Goal: Information Seeking & Learning: Learn about a topic

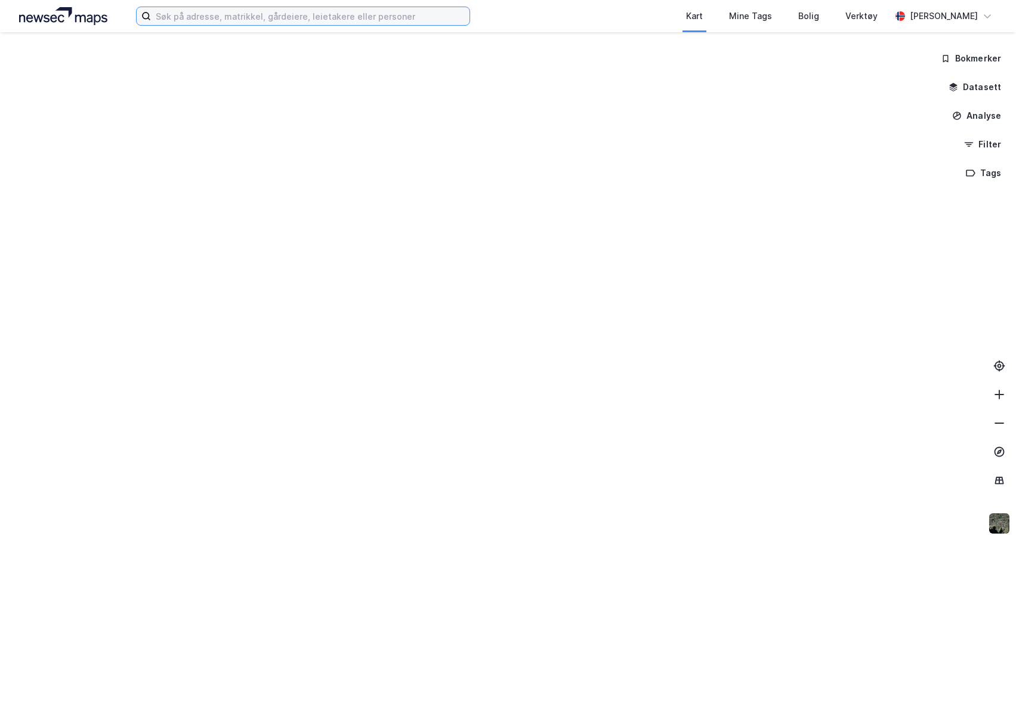
click at [260, 17] on input at bounding box center [310, 16] width 319 height 18
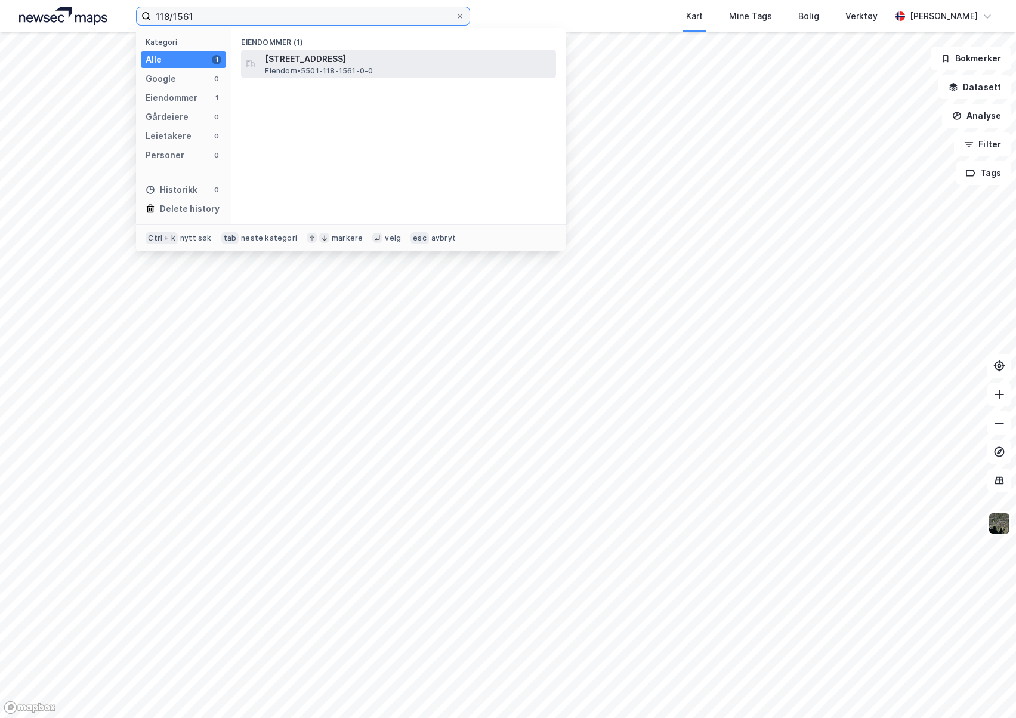
type input "118/1561"
click at [312, 59] on span "Åsgårdvegen 30, 9016, TROMSØ, TROMSØ" at bounding box center [408, 59] width 286 height 14
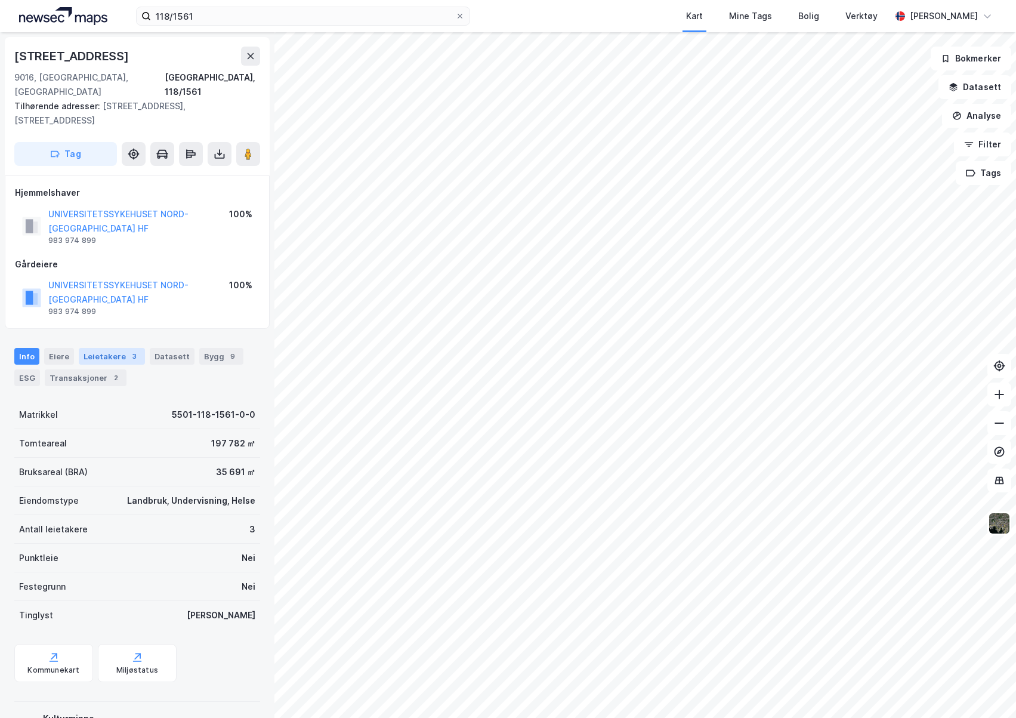
click at [128, 350] on div "3" at bounding box center [134, 356] width 12 height 12
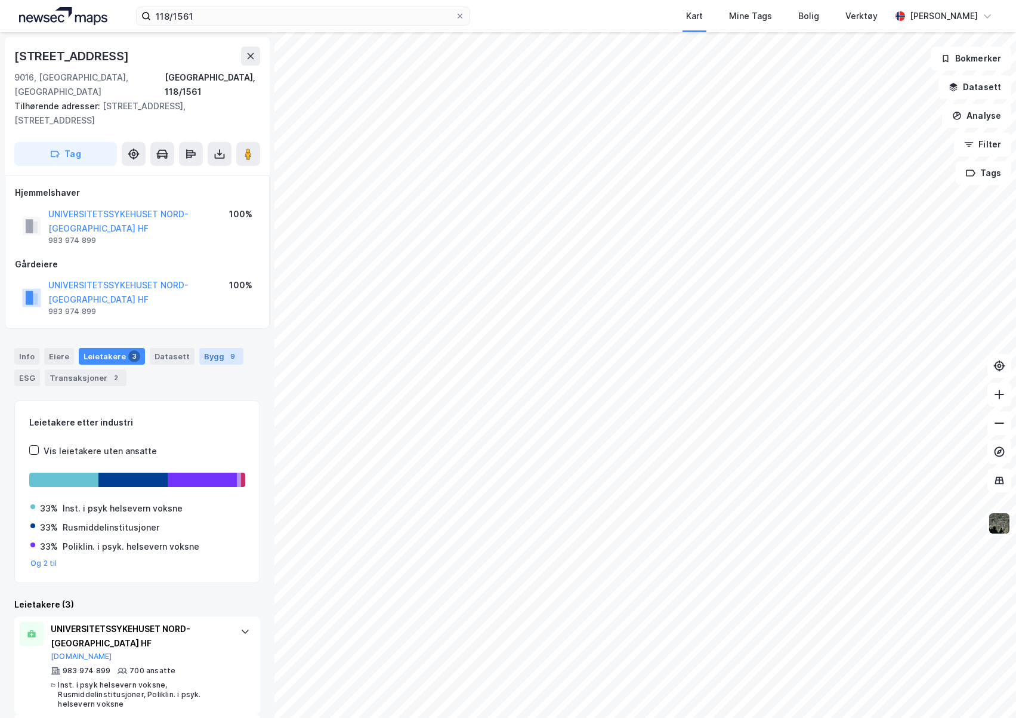
click at [199, 348] on div "Bygg 9" at bounding box center [221, 356] width 44 height 17
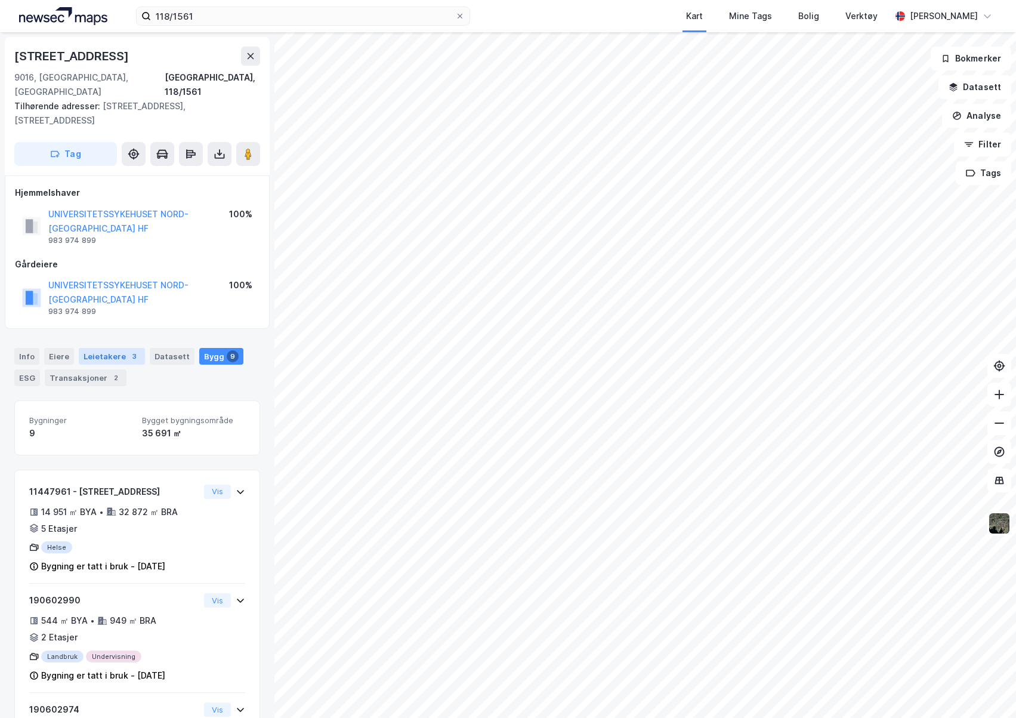
drag, startPoint x: 156, startPoint y: 332, endPoint x: 128, endPoint y: 332, distance: 28.0
click at [150, 348] on div "Datasett" at bounding box center [172, 356] width 45 height 17
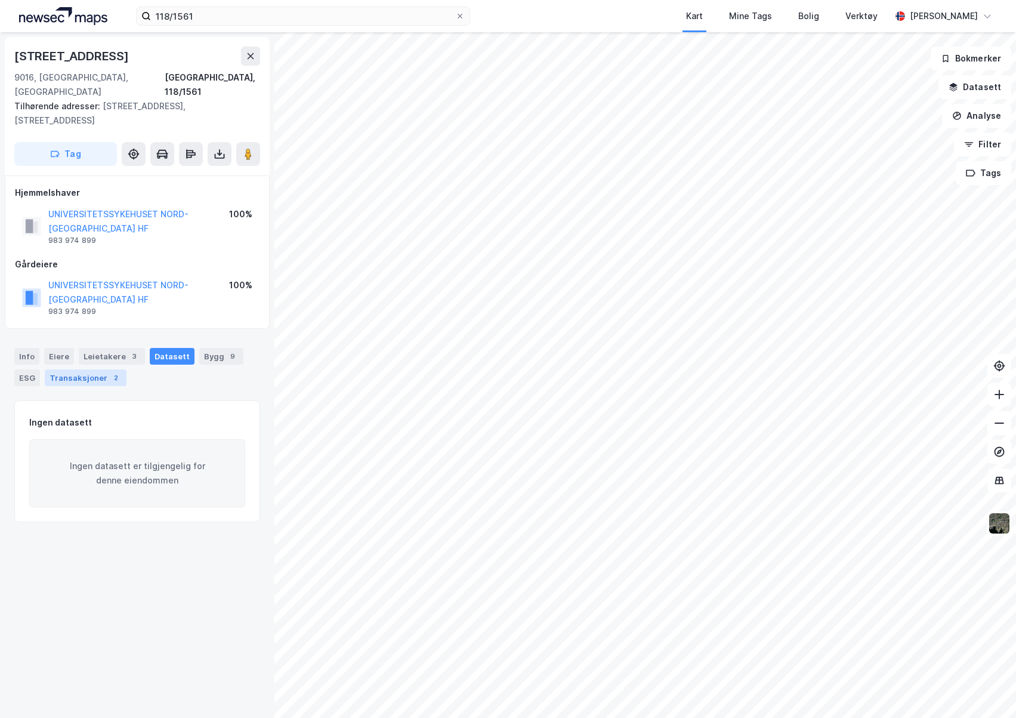
click at [75, 369] on div "Transaksjoner 2" at bounding box center [86, 377] width 82 height 17
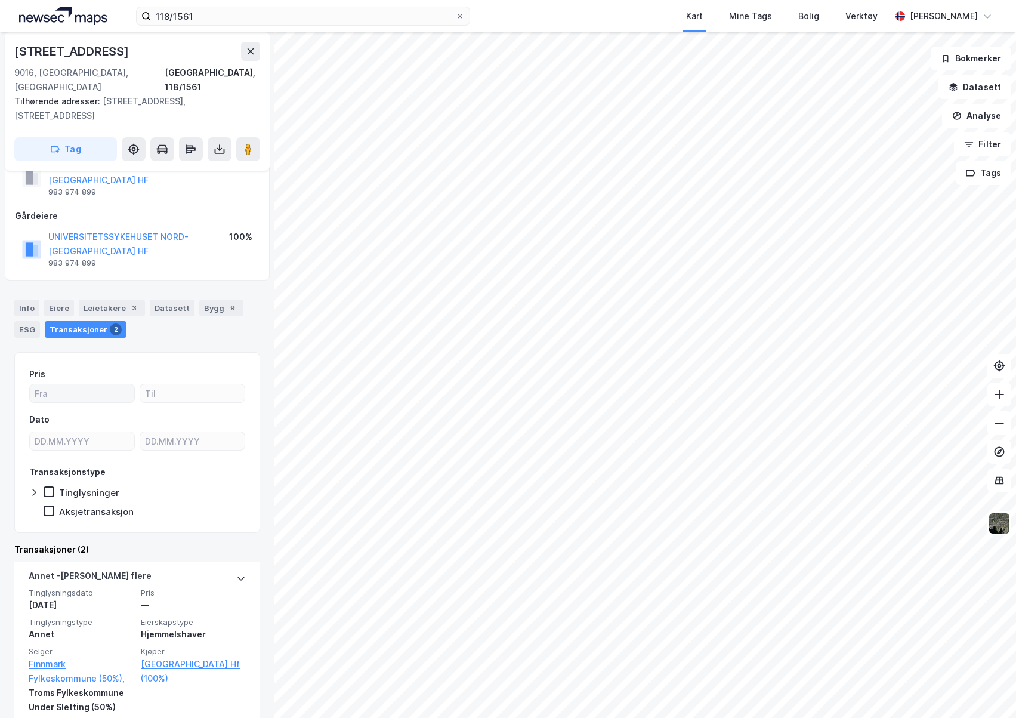
scroll to position [119, 0]
